Goal: Register for event/course

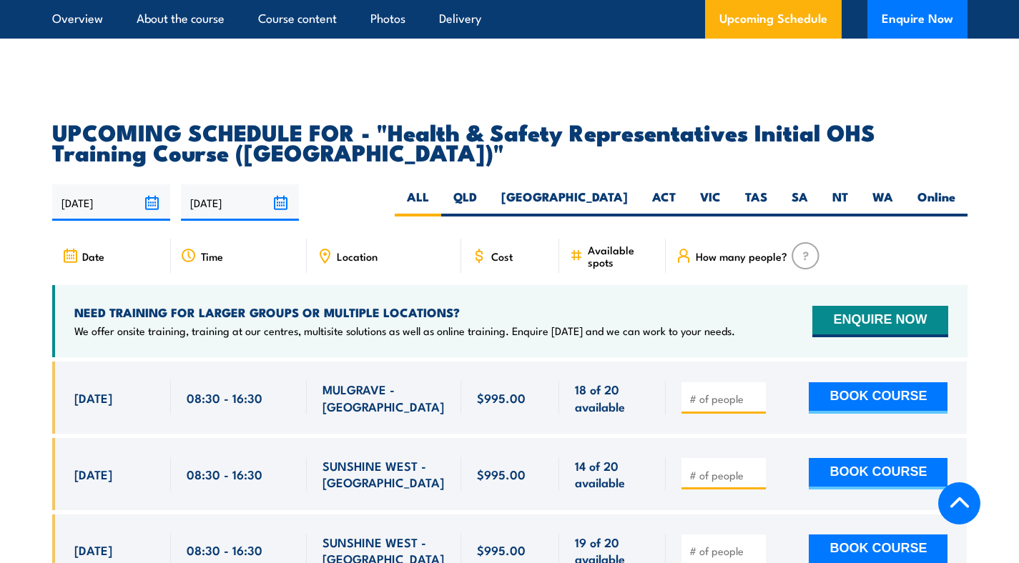
scroll to position [2368, 0]
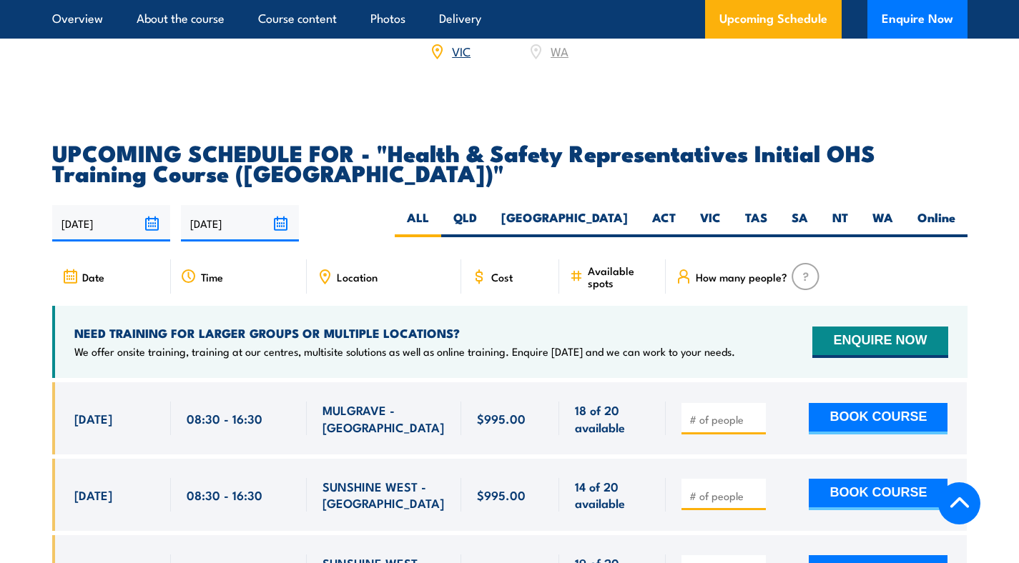
click at [366, 266] on div "Location" at bounding box center [384, 276] width 154 height 34
click at [355, 271] on span "Location" at bounding box center [357, 277] width 41 height 12
click at [716, 209] on label "VIC" at bounding box center [710, 223] width 45 height 28
click at [721, 209] on input "VIC" at bounding box center [725, 213] width 9 height 9
radio input "true"
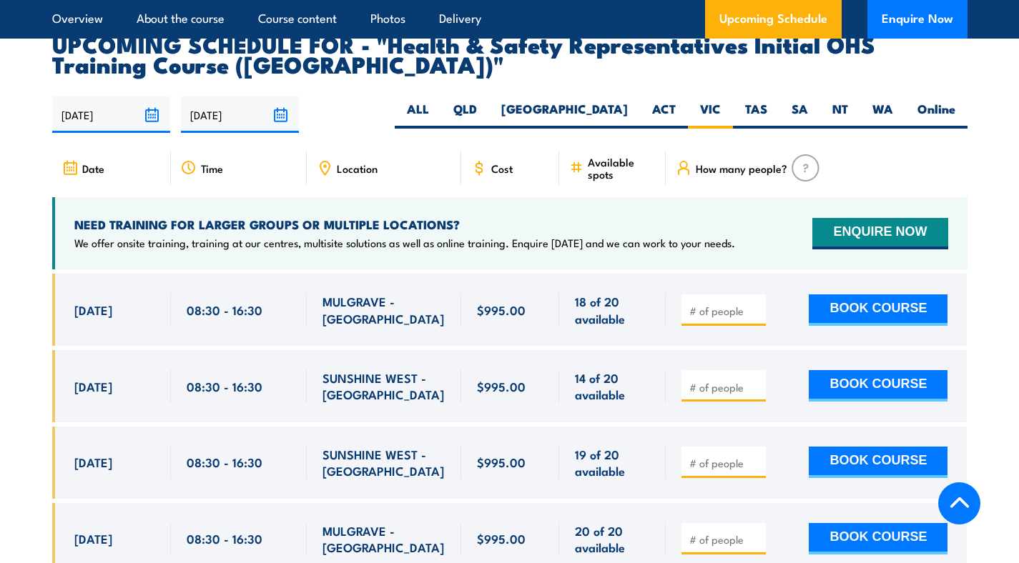
scroll to position [2489, 0]
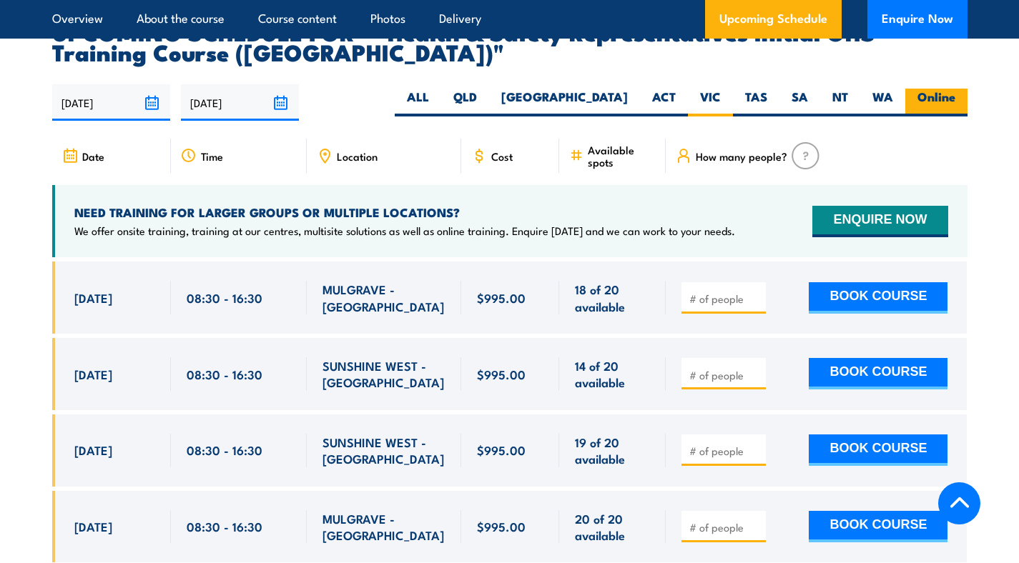
click at [936, 89] on label "Online" at bounding box center [936, 103] width 62 height 28
click at [955, 89] on input "Online" at bounding box center [959, 93] width 9 height 9
radio input "true"
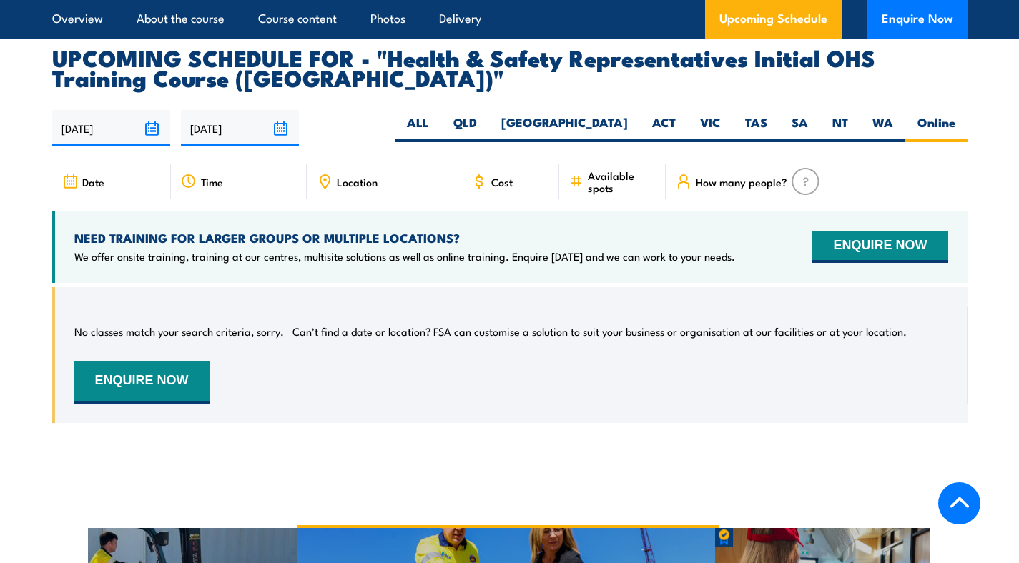
scroll to position [2489, 0]
